Goal: Information Seeking & Learning: Find specific fact

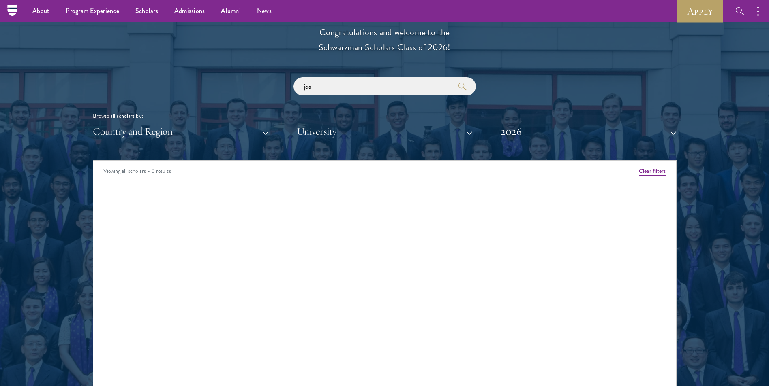
scroll to position [891, 0]
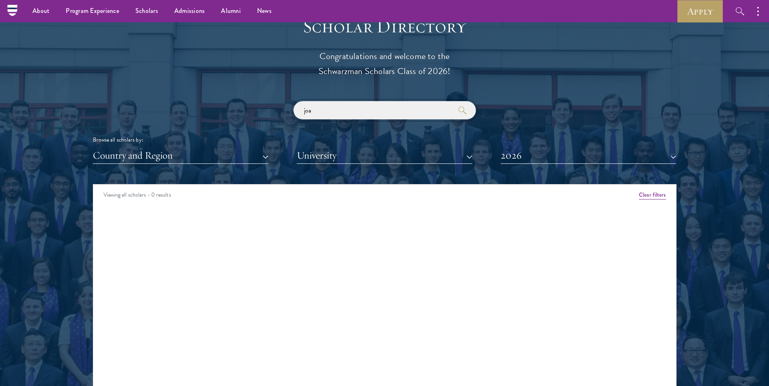
click at [397, 112] on input "joa" at bounding box center [384, 110] width 182 height 18
drag, startPoint x: 289, startPoint y: 104, endPoint x: 273, endPoint y: 102, distance: 15.9
click at [274, 102] on div "joa Browse all scholars by: Country and Region All Countries and Regions [GEOGR…" at bounding box center [384, 132] width 583 height 63
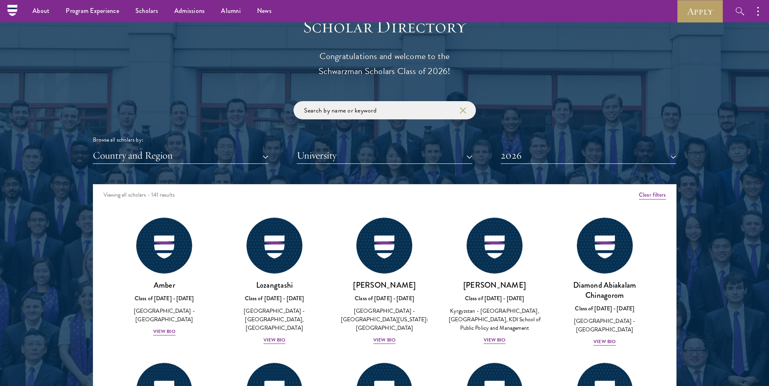
click at [511, 95] on div "Scholar Directory Congratulations and welcome to the Schwarzman Scholars Class …" at bounding box center [384, 221] width 583 height 412
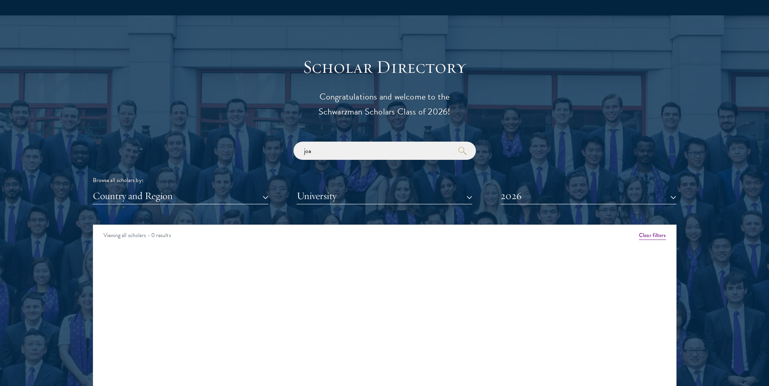
scroll to position [972, 0]
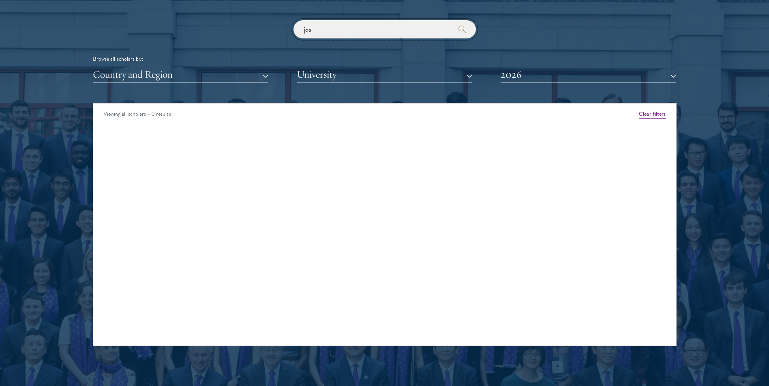
click at [359, 27] on input "joa" at bounding box center [384, 29] width 182 height 18
drag, startPoint x: 318, startPoint y: 27, endPoint x: 224, endPoint y: 27, distance: 94.0
click at [224, 27] on div "joa Browse all scholars by: Country and Region All Countries and Regions [GEOGR…" at bounding box center [384, 51] width 583 height 63
type input "Felipe"
click at [564, 82] on button "2026" at bounding box center [587, 74] width 175 height 17
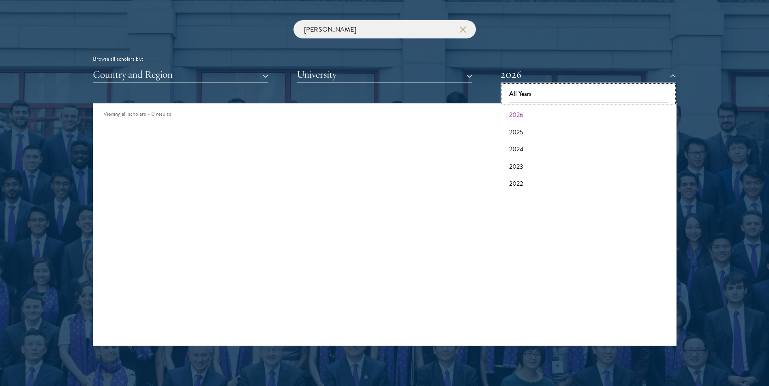
click at [532, 98] on button "All Years" at bounding box center [588, 93] width 171 height 17
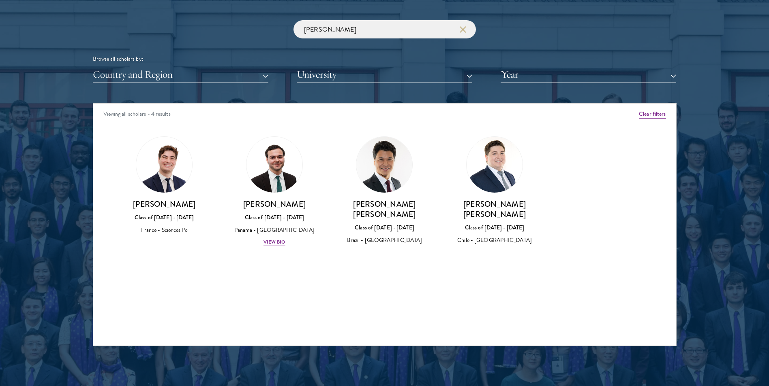
click at [175, 175] on img at bounding box center [164, 165] width 56 height 56
click at [158, 209] on h3 "[PERSON_NAME]" at bounding box center [164, 204] width 94 height 10
